Goal: Task Accomplishment & Management: Manage account settings

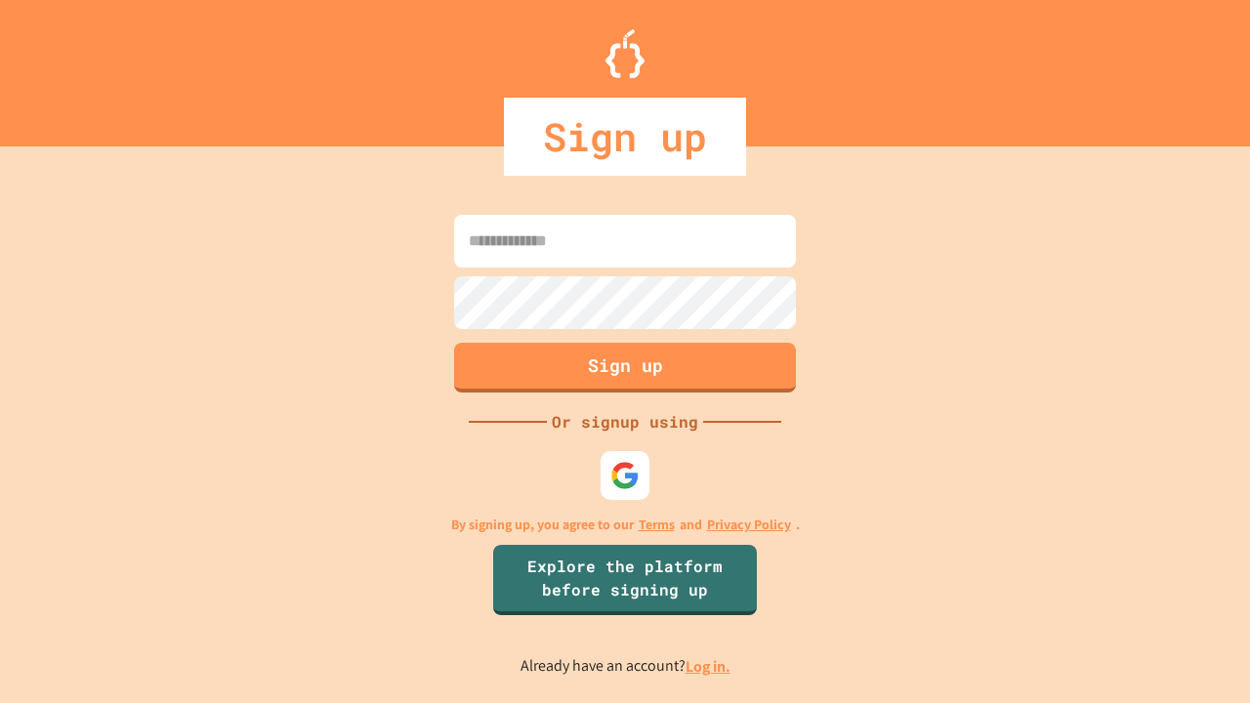
click at [709, 666] on link "Log in." at bounding box center [707, 666] width 45 height 21
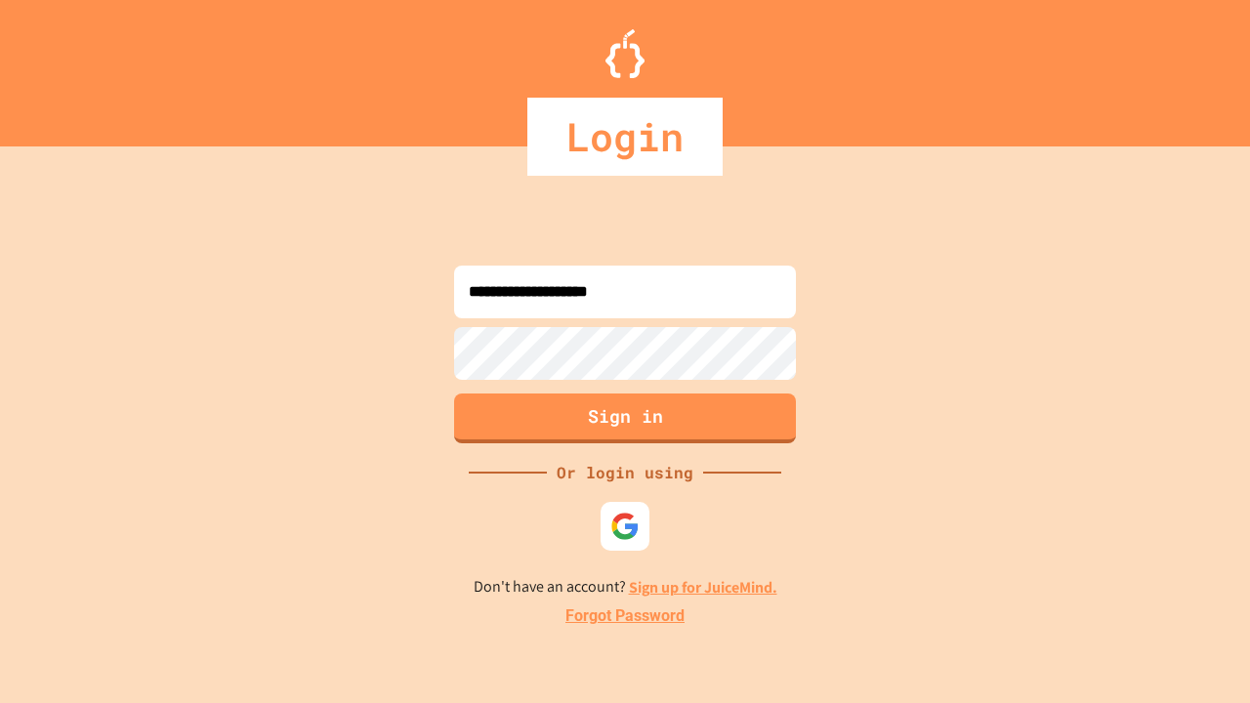
type input "**********"
